Goal: Navigation & Orientation: Find specific page/section

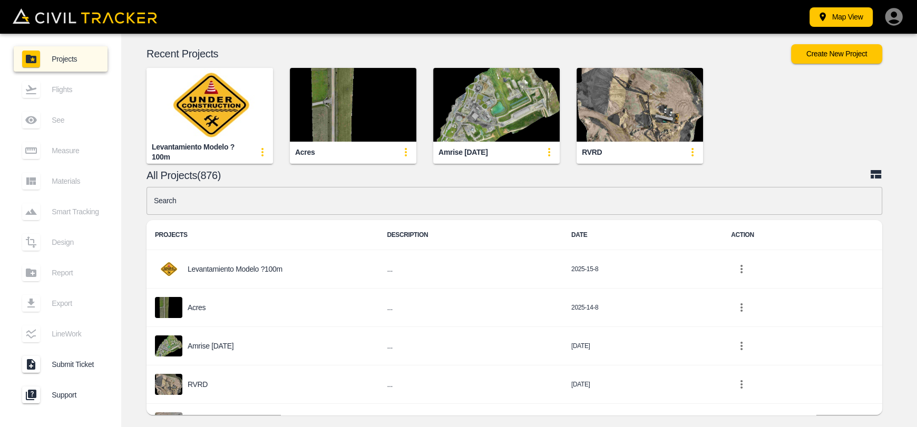
click at [343, 135] on img "button" at bounding box center [353, 105] width 126 height 74
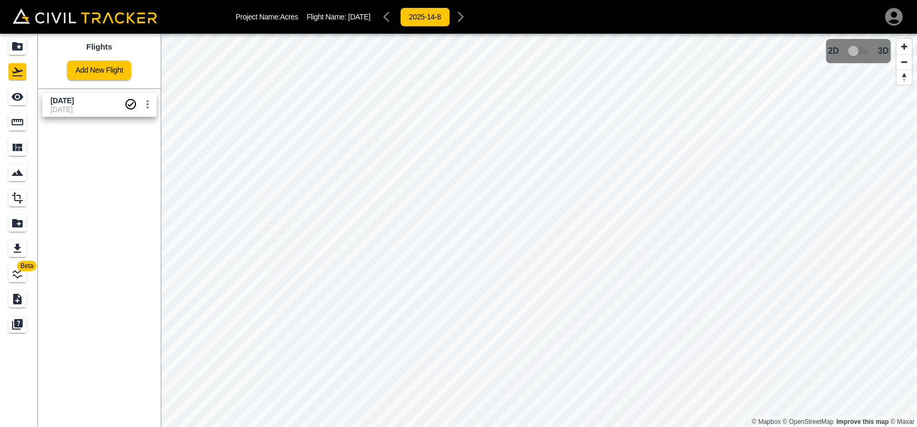
click at [22, 250] on icon "Export" at bounding box center [17, 248] width 13 height 13
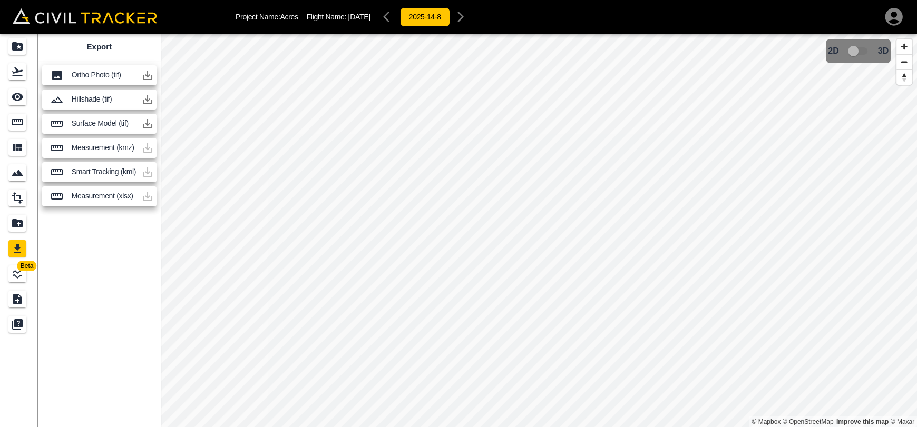
click at [30, 126] on link at bounding box center [19, 122] width 38 height 25
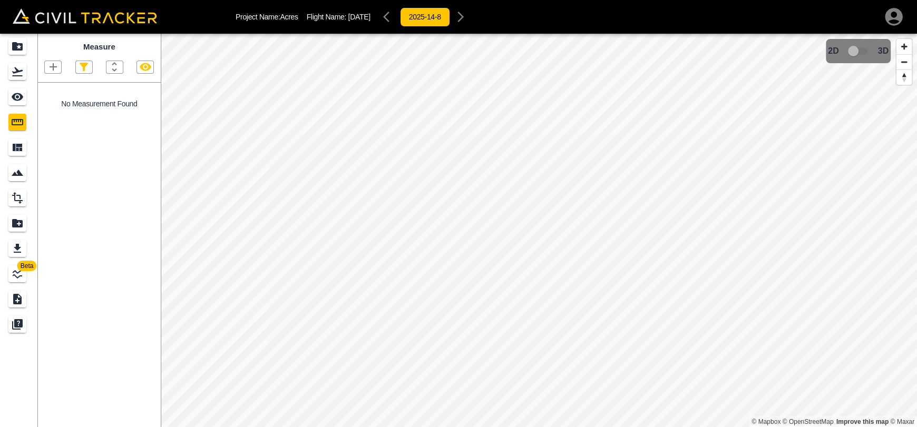
click at [24, 248] on div "Export" at bounding box center [17, 248] width 18 height 17
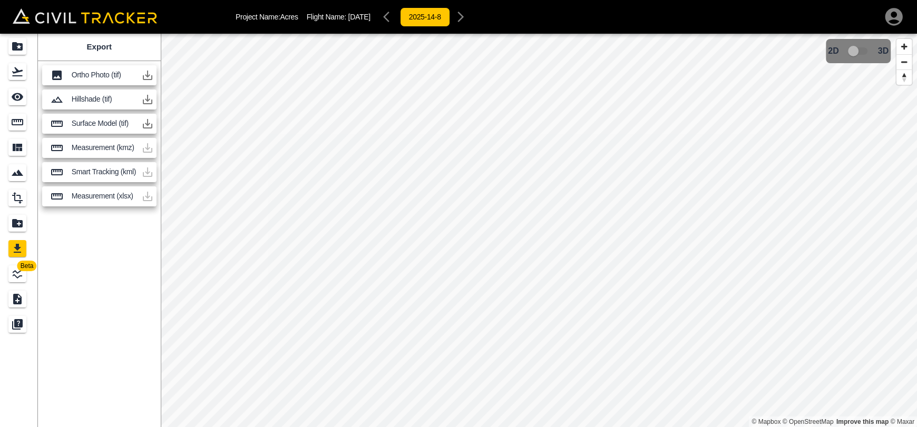
click at [143, 121] on icon "button" at bounding box center [147, 124] width 13 height 13
click at [20, 89] on div "See" at bounding box center [17, 97] width 18 height 17
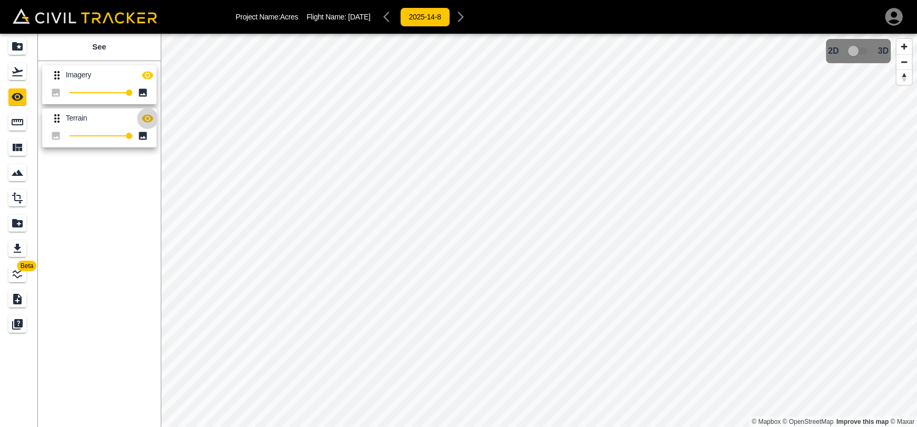
click at [148, 119] on icon "button" at bounding box center [148, 118] width 12 height 8
click at [19, 243] on icon "Export" at bounding box center [17, 248] width 13 height 13
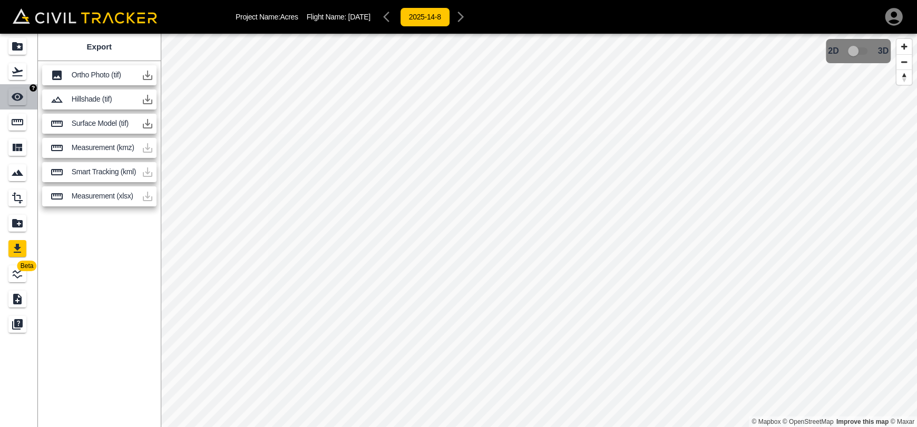
drag, startPoint x: 14, startPoint y: 98, endPoint x: 26, endPoint y: 94, distance: 12.2
click at [15, 98] on icon "See" at bounding box center [18, 97] width 12 height 8
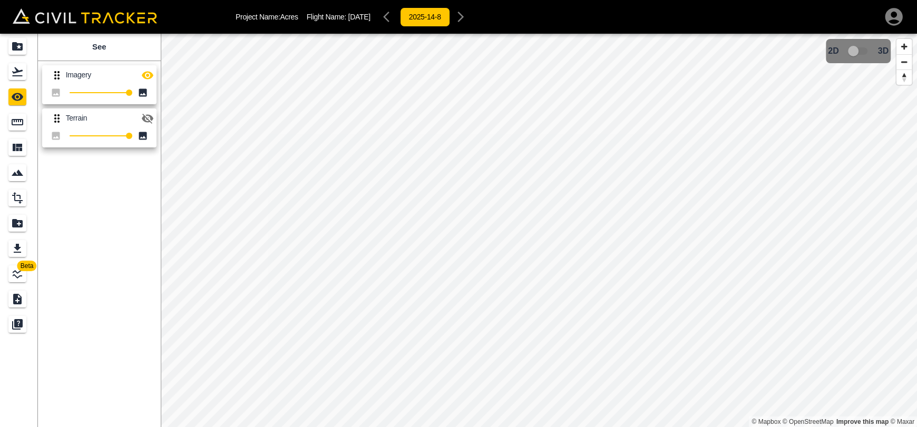
click at [148, 122] on icon "button" at bounding box center [148, 119] width 12 height 10
click at [144, 126] on button "button" at bounding box center [147, 118] width 21 height 21
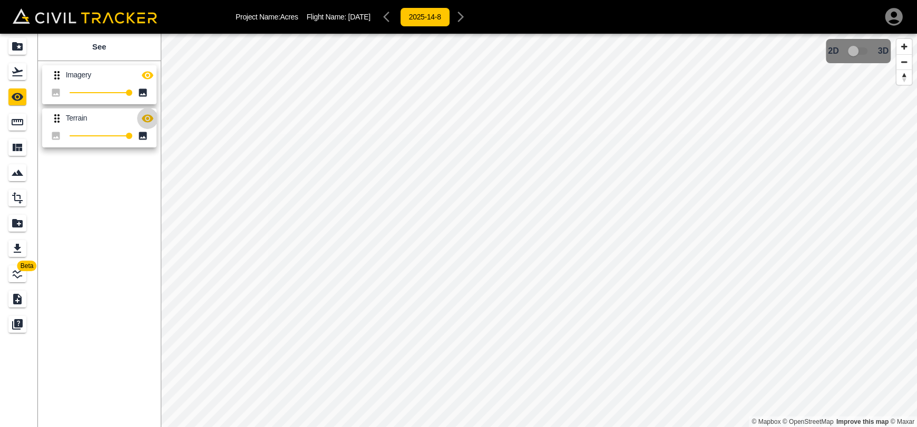
click at [144, 126] on button "button" at bounding box center [147, 118] width 21 height 21
click at [148, 116] on icon "button" at bounding box center [147, 118] width 13 height 13
click at [24, 73] on div "Flights" at bounding box center [17, 71] width 18 height 17
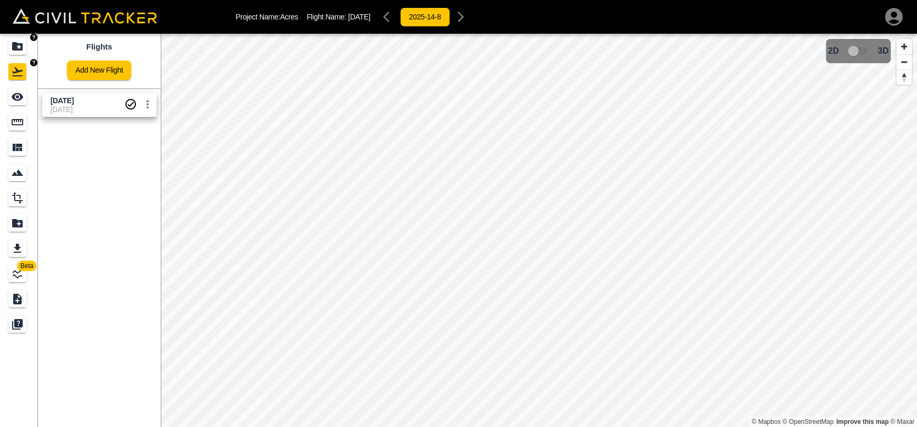
click at [19, 42] on icon "Projects" at bounding box center [17, 46] width 13 height 13
